Goal: Task Accomplishment & Management: Complete application form

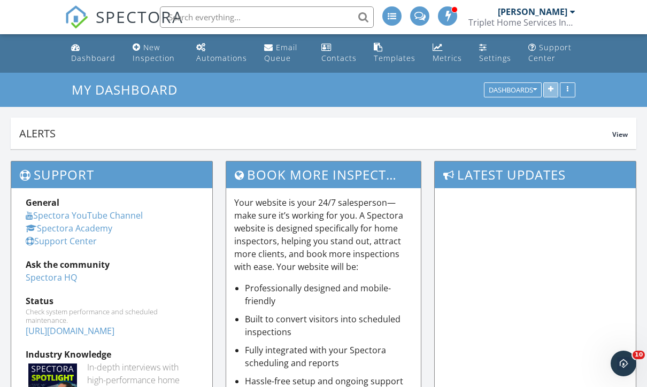
click at [548, 89] on button "button" at bounding box center [550, 90] width 15 height 15
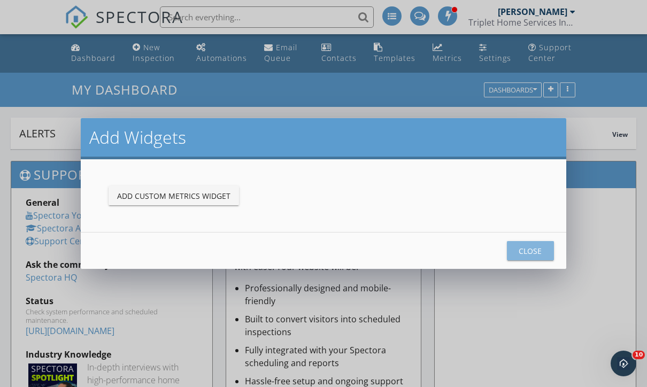
click at [534, 252] on div "Close" at bounding box center [530, 250] width 30 height 11
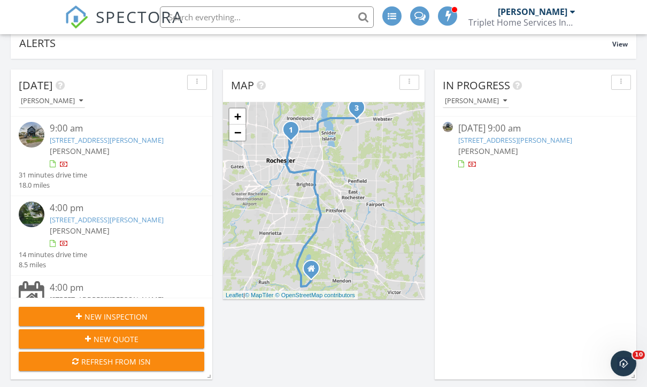
scroll to position [90, 0]
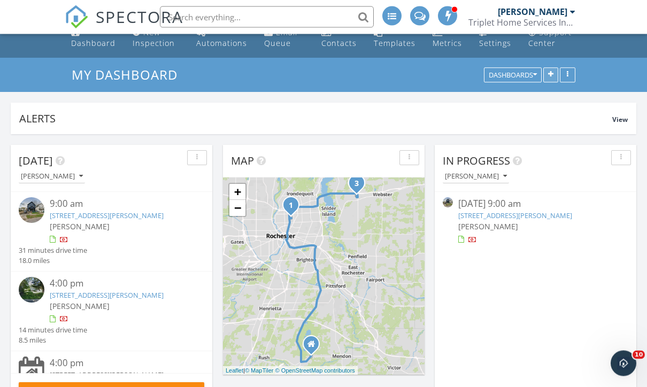
click at [548, 72] on button "button" at bounding box center [550, 75] width 15 height 15
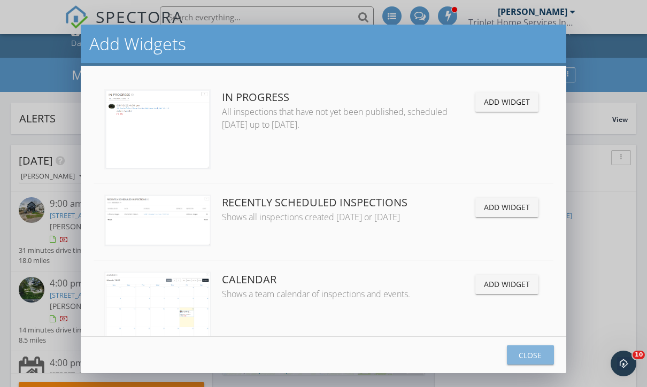
click at [529, 361] on div "Close" at bounding box center [530, 355] width 30 height 11
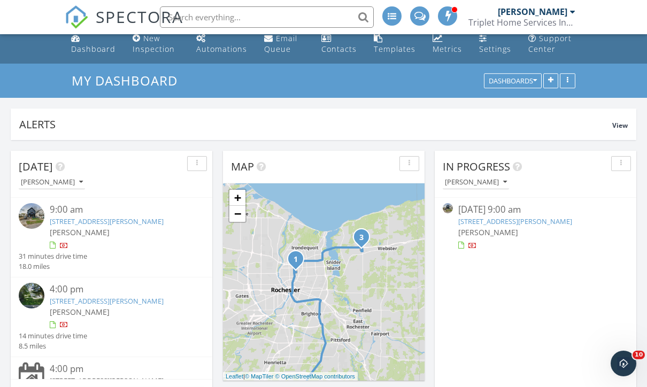
scroll to position [0, 0]
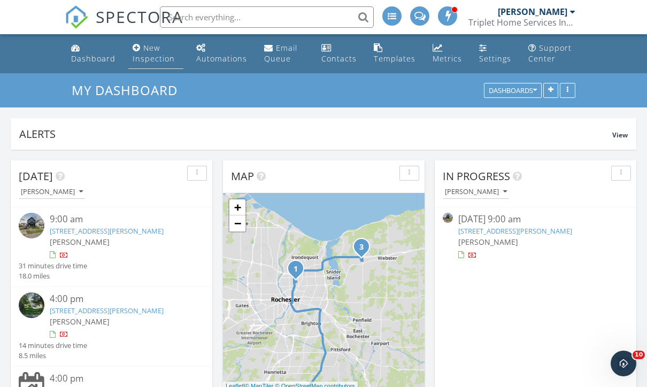
click at [152, 58] on div "New Inspection" at bounding box center [154, 53] width 42 height 21
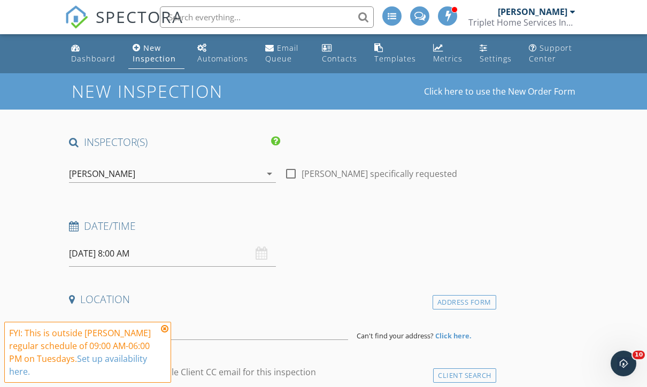
click at [203, 258] on input "[DATE] 8:00 AM" at bounding box center [172, 254] width 207 height 26
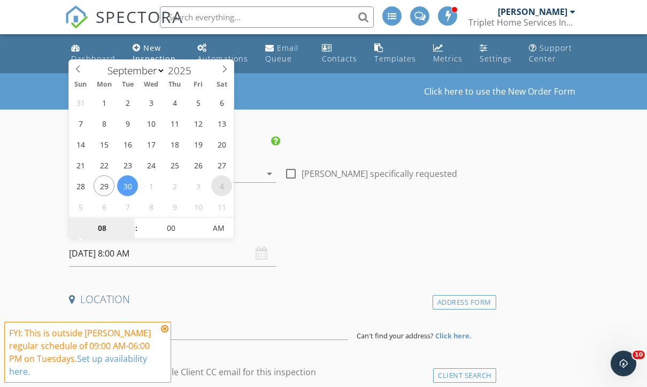
select select "9"
type input "[DATE] 8:00 AM"
type input "09"
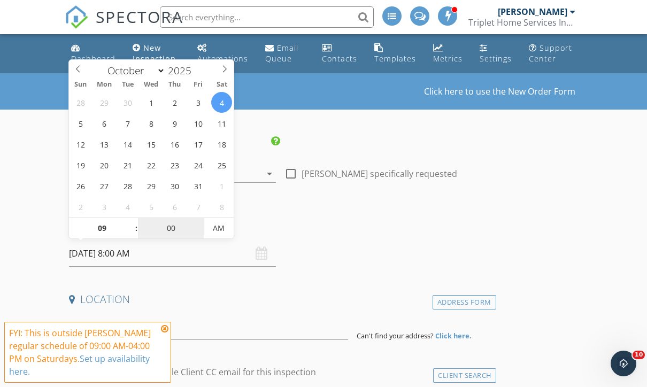
type input "[DATE] 9:00 AM"
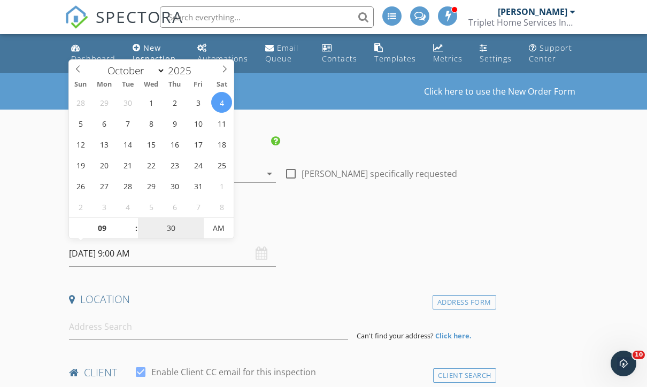
type input "30"
type input "[DATE] 9:30 AM"
click at [278, 332] on input at bounding box center [208, 327] width 279 height 26
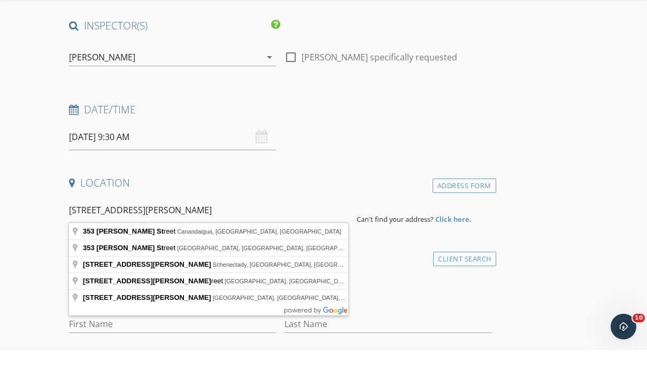
scroll to position [87, 0]
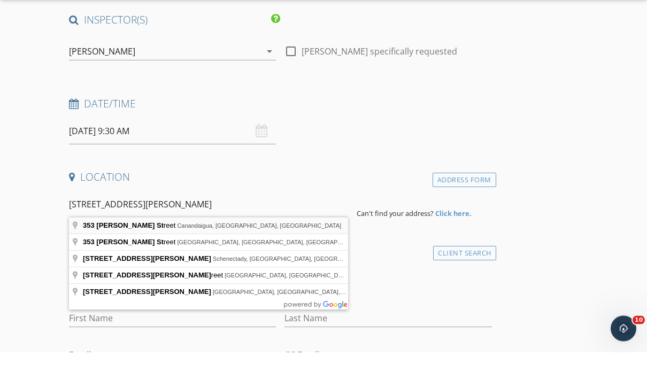
type input "[STREET_ADDRESS][PERSON_NAME]"
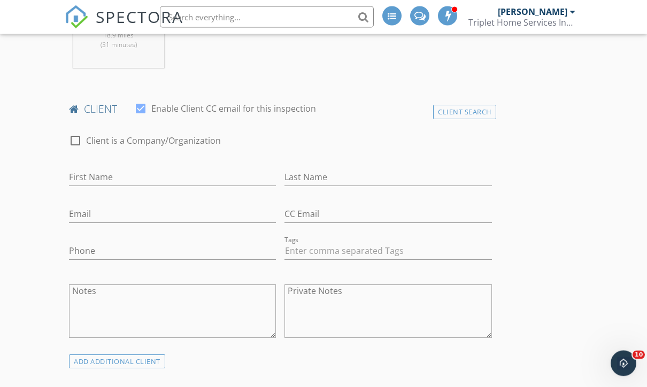
scroll to position [486, 0]
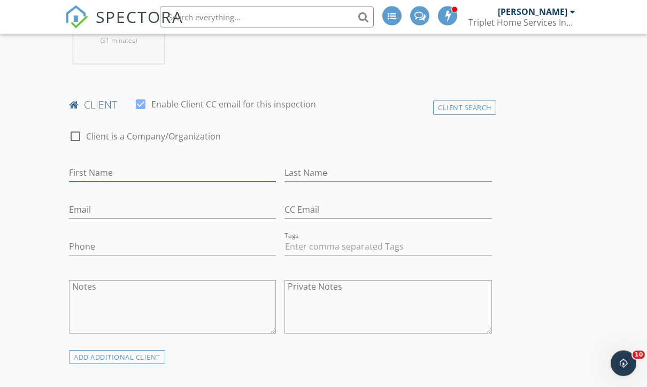
click at [117, 172] on input "First Name" at bounding box center [172, 174] width 207 height 18
type input "[PERSON_NAME]"
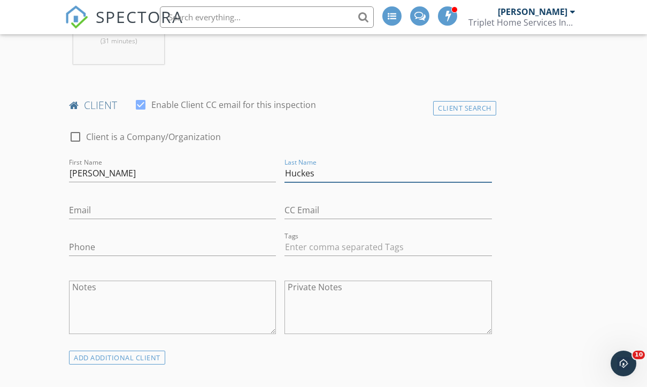
type input "Huckes"
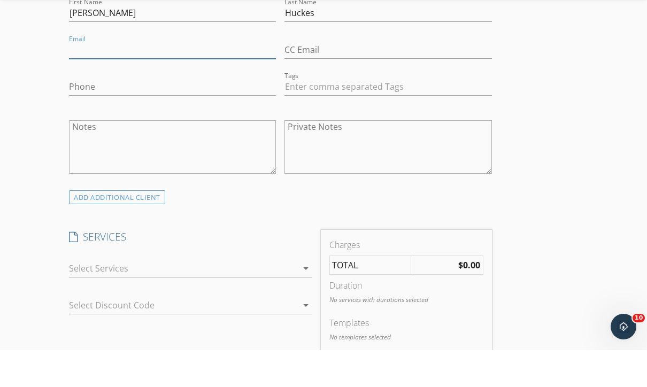
scroll to position [614, 0]
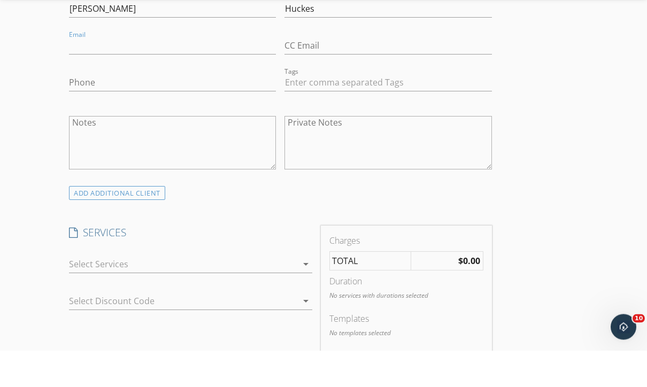
click at [299, 295] on icon "arrow_drop_down" at bounding box center [305, 301] width 13 height 13
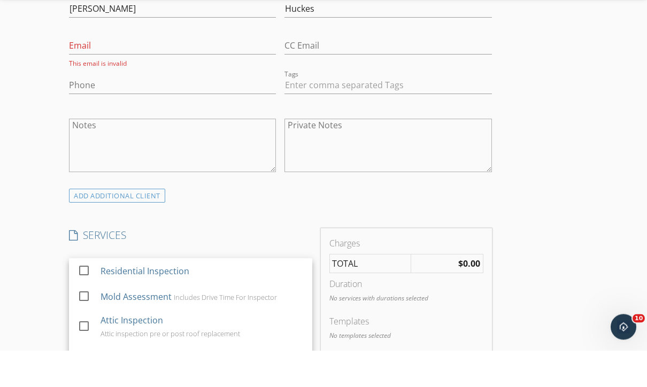
scroll to position [651, 0]
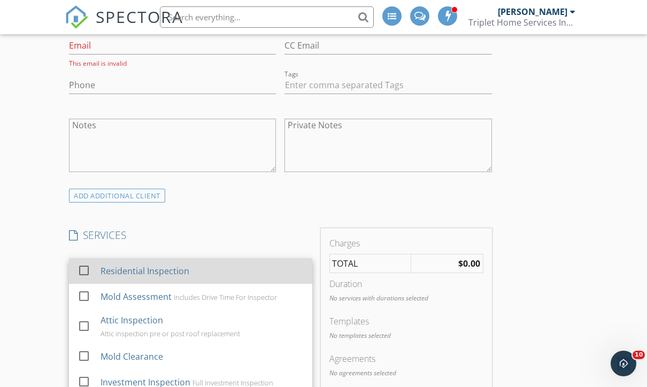
click at [179, 271] on div "Residential Inspection" at bounding box center [145, 271] width 89 height 13
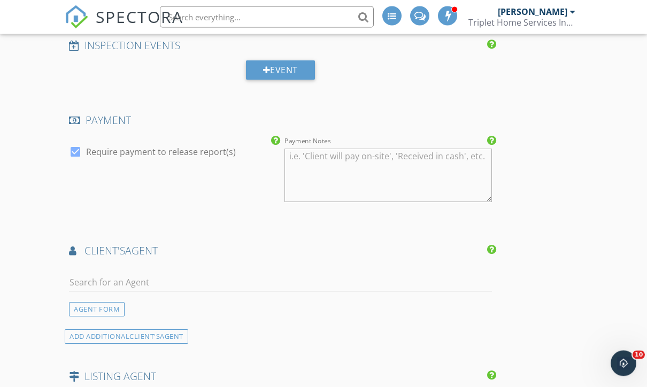
scroll to position [1133, 0]
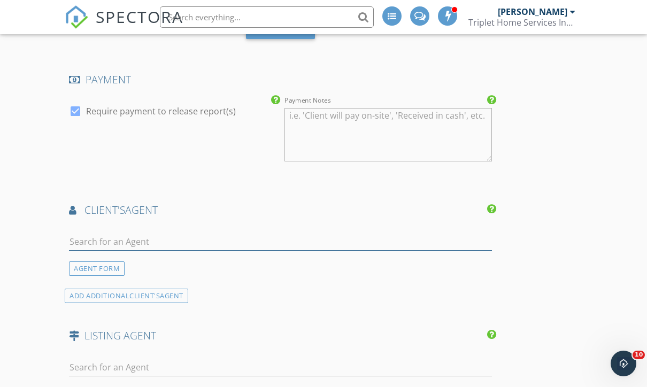
click at [407, 246] on input "text" at bounding box center [280, 242] width 423 height 18
type input "b"
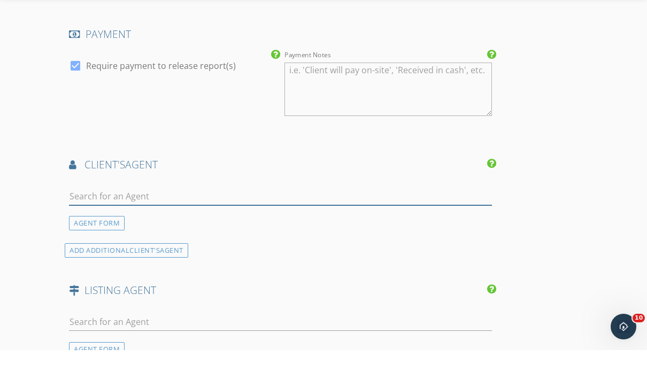
scroll to position [1144, 0]
type input "S"
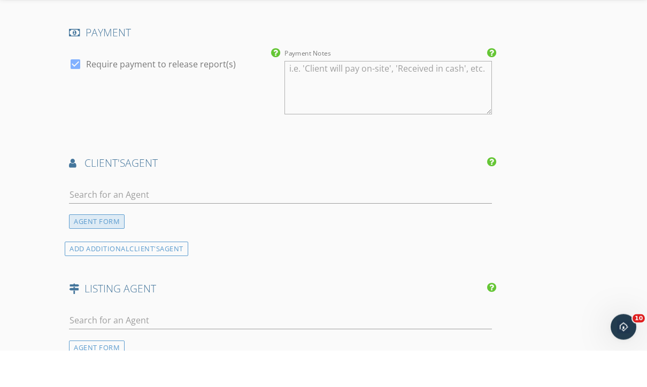
click at [99, 251] on div "AGENT FORM" at bounding box center [97, 258] width 56 height 14
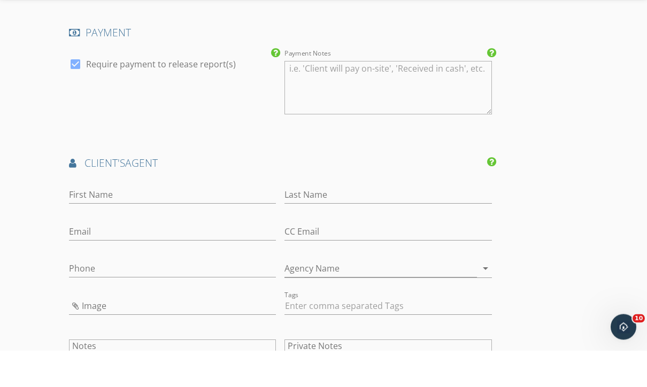
scroll to position [1181, 0]
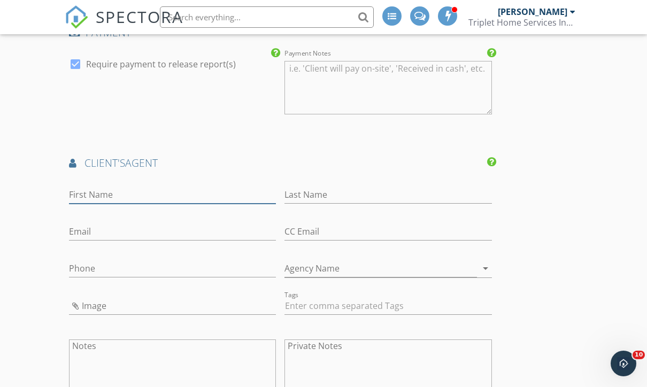
click at [224, 198] on input "First Name" at bounding box center [172, 195] width 207 height 18
type input "[PERSON_NAME]"
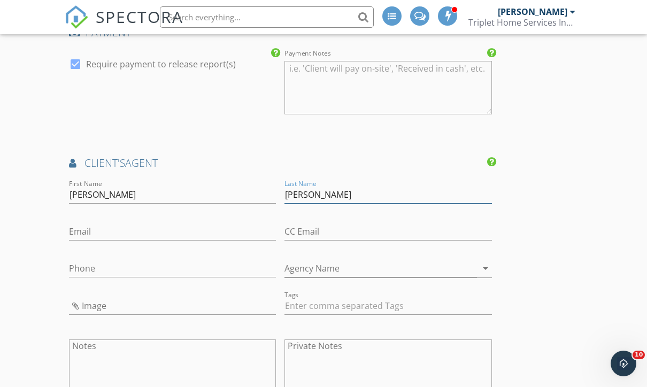
type input "[PERSON_NAME]"
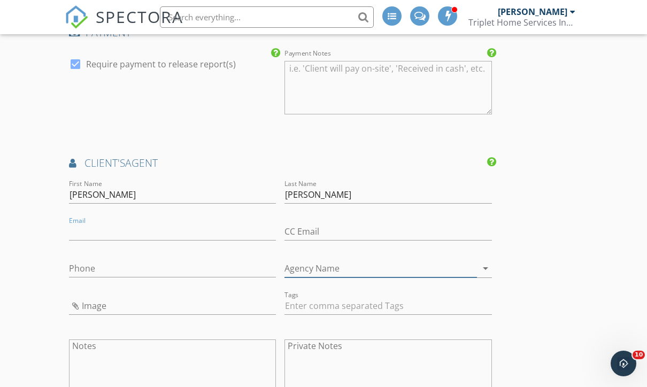
click at [394, 273] on input "Agency Name" at bounding box center [380, 269] width 192 height 18
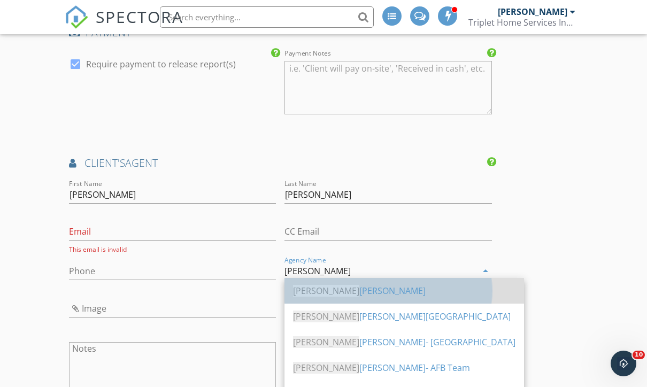
click at [351, 297] on div "[PERSON_NAME] [PERSON_NAME]" at bounding box center [404, 290] width 222 height 13
type input "[PERSON_NAME]"
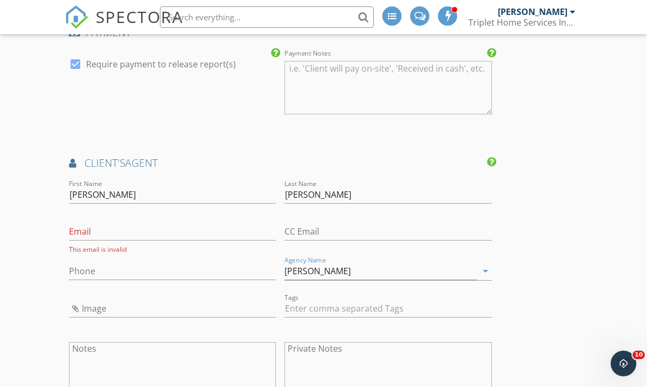
click at [567, 307] on div "INSPECTOR(S) check_box [PERSON_NAME] PRIMARY [PERSON_NAME] arrow_drop_down chec…" at bounding box center [324, 8] width 518 height 2106
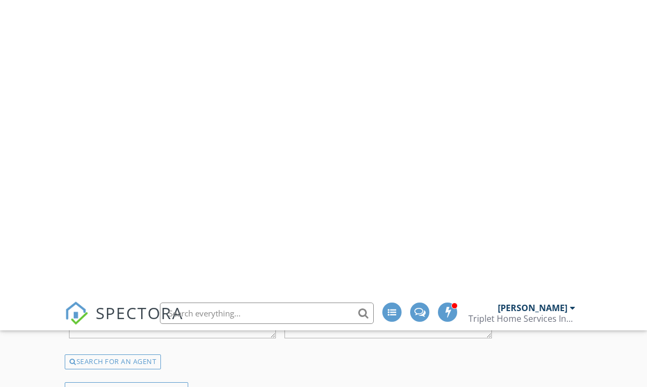
scroll to position [1535, 0]
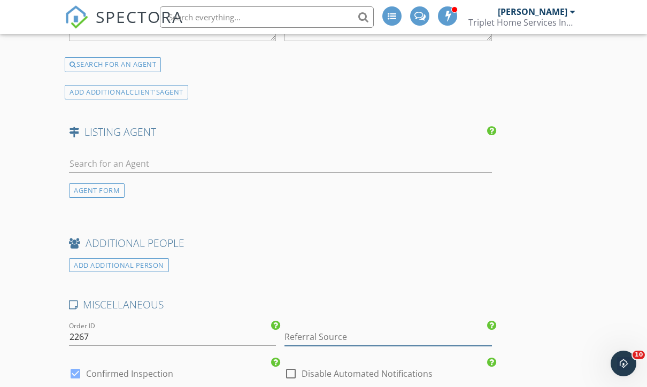
click at [449, 335] on input "Referral Source" at bounding box center [387, 337] width 207 height 18
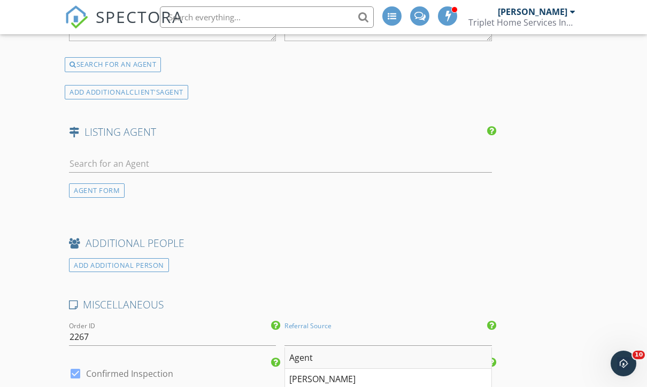
click at [320, 357] on div "Agent" at bounding box center [388, 358] width 206 height 21
type input "Agent"
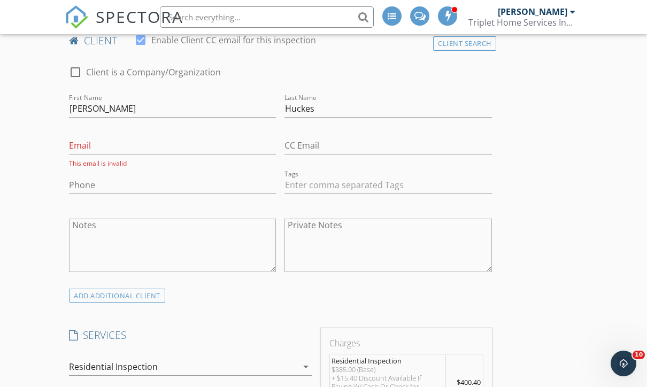
scroll to position [530, 0]
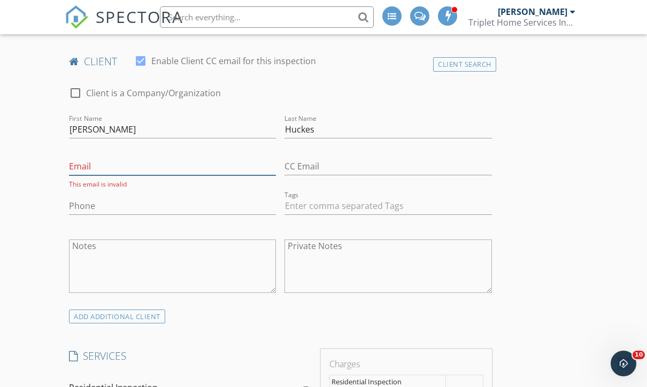
click at [192, 167] on input "Email" at bounding box center [172, 167] width 207 height 18
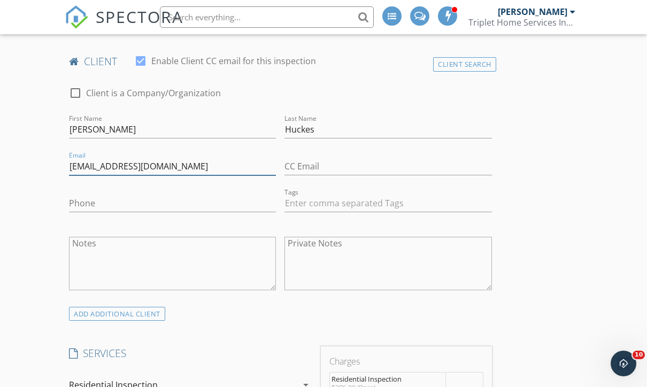
type input "[EMAIL_ADDRESS][DOMAIN_NAME]"
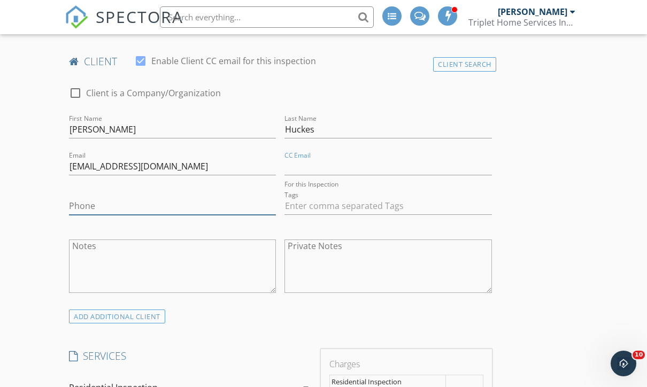
click at [199, 205] on input "Phone" at bounding box center [172, 206] width 207 height 18
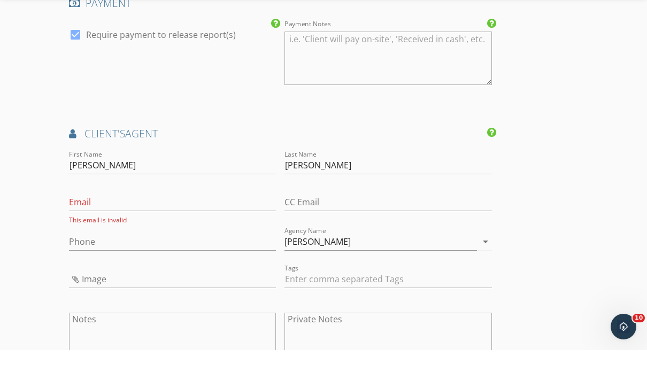
scroll to position [1191, 0]
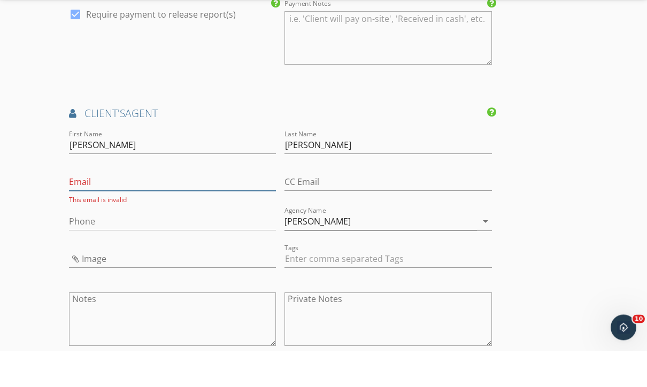
click at [225, 210] on input "Email" at bounding box center [172, 219] width 207 height 18
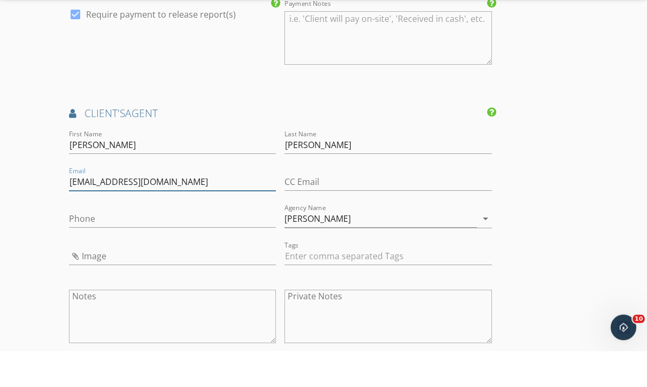
type input "[EMAIL_ADDRESS][DOMAIN_NAME]"
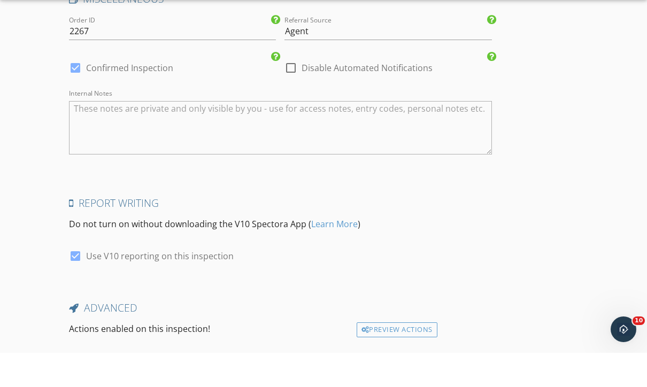
scroll to position [1868, 0]
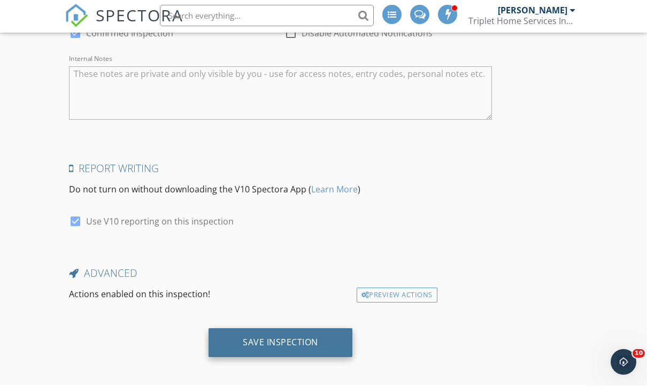
click at [276, 338] on div "Save Inspection" at bounding box center [280, 343] width 75 height 11
